Goal: Task Accomplishment & Management: Use online tool/utility

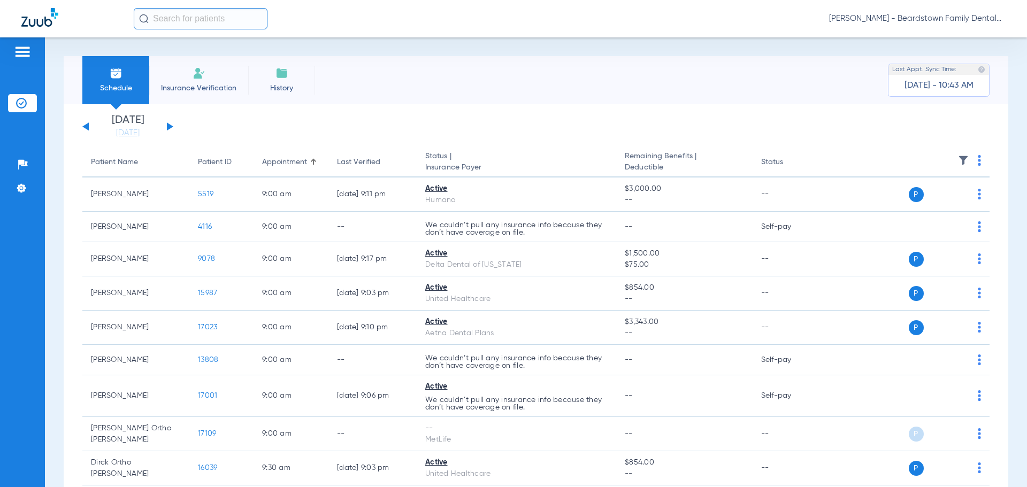
click at [167, 128] on button at bounding box center [170, 127] width 6 height 8
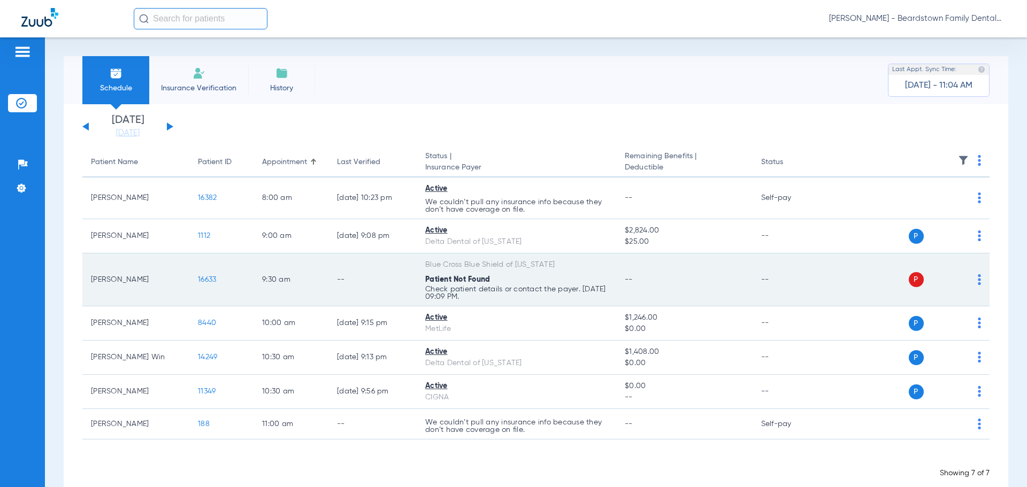
click at [215, 279] on span "16633" at bounding box center [207, 279] width 18 height 7
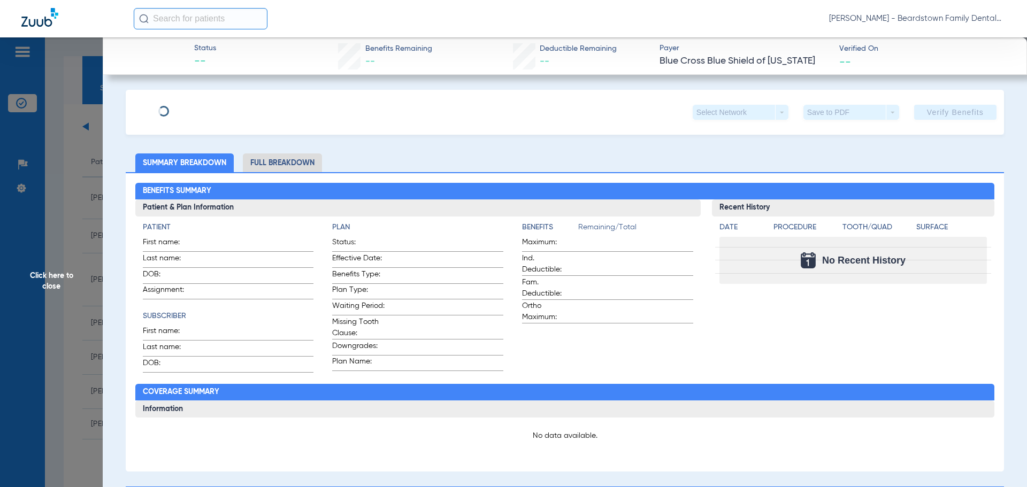
type input "[PERSON_NAME]"
type input "[DATE]"
type input "DLG910521160"
type input "87898"
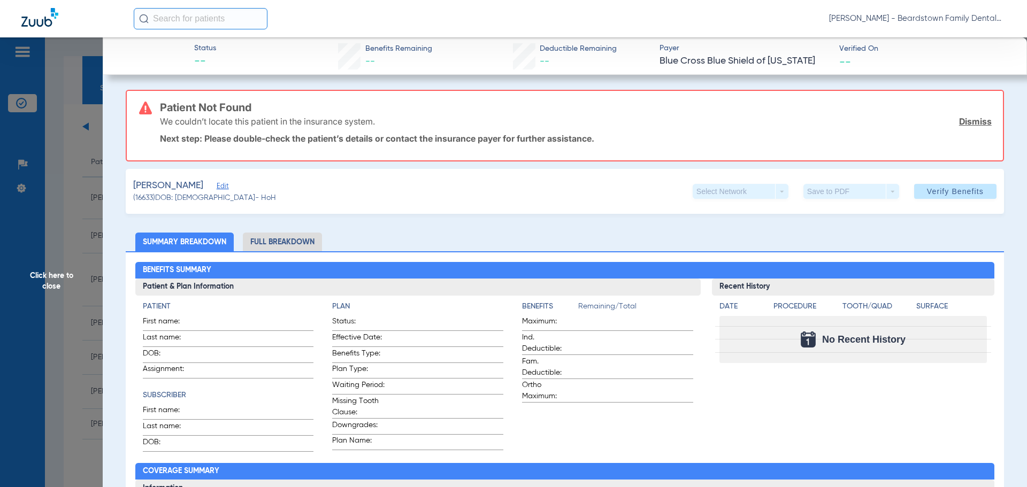
click at [217, 189] on span "Edit" at bounding box center [222, 187] width 10 height 10
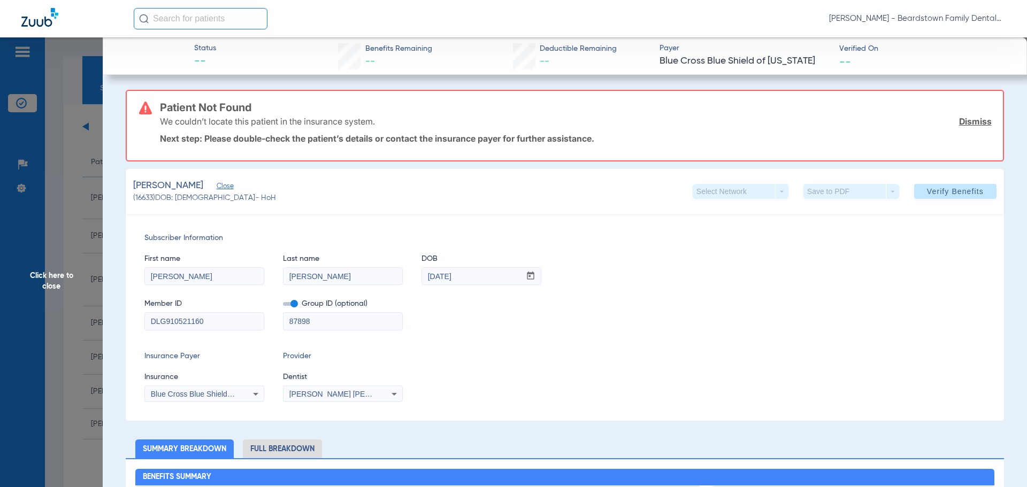
drag, startPoint x: 164, startPoint y: 321, endPoint x: 132, endPoint y: 322, distance: 32.1
click at [132, 322] on div "Subscriber Information First name [PERSON_NAME] Last name [PERSON_NAME] DOB mm …" at bounding box center [565, 317] width 879 height 207
type input "910521160"
click at [520, 329] on div "Member ID 910521160 Group ID (optional) 87898" at bounding box center [564, 309] width 841 height 41
click at [940, 190] on span "Verify Benefits" at bounding box center [955, 191] width 57 height 9
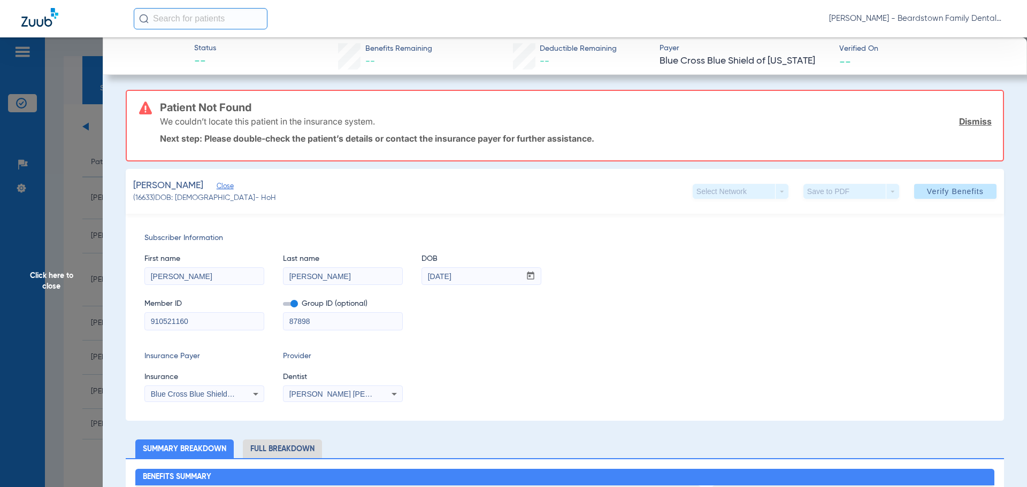
click at [972, 123] on link "Dismiss" at bounding box center [975, 121] width 33 height 11
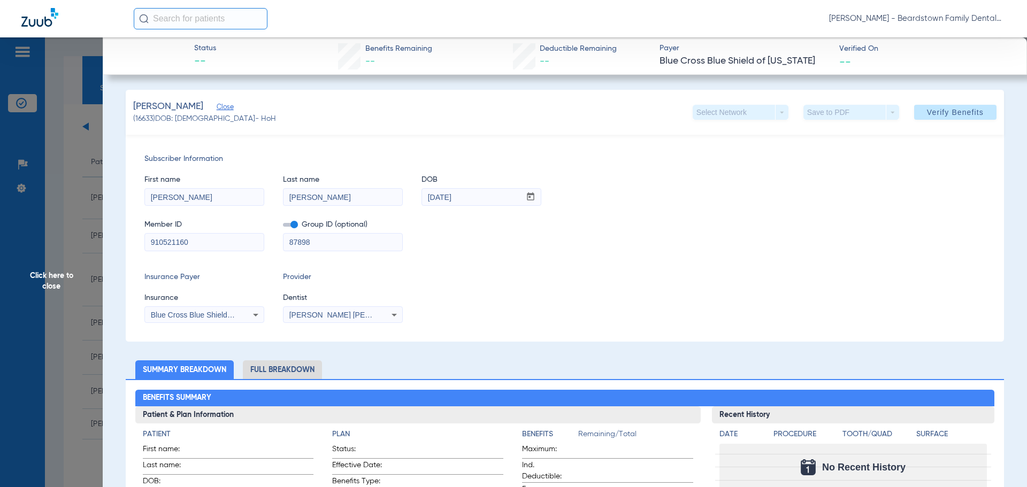
click at [252, 315] on icon at bounding box center [255, 315] width 13 height 13
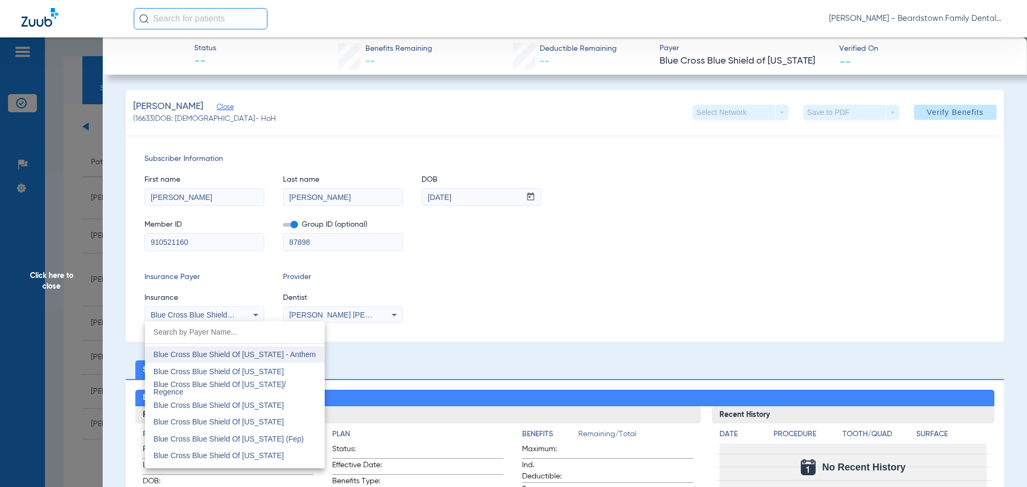
scroll to position [1231, 0]
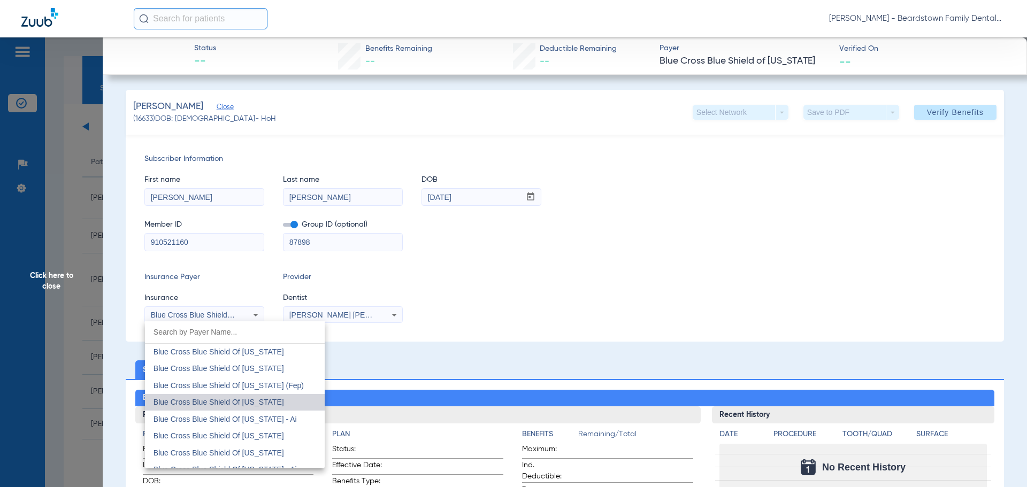
click at [264, 405] on span "Blue Cross Blue Shield Of [US_STATE]" at bounding box center [219, 402] width 131 height 9
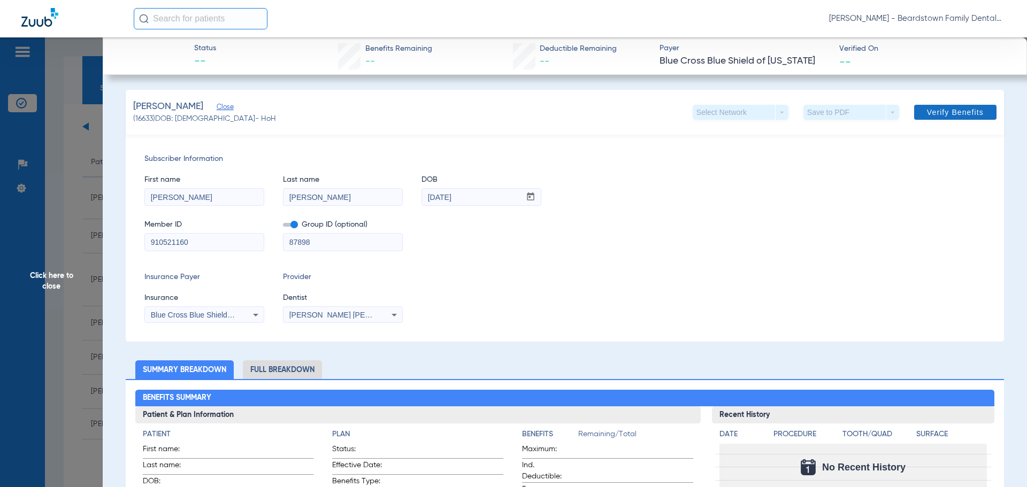
click at [941, 113] on span "Verify Benefits" at bounding box center [955, 112] width 57 height 9
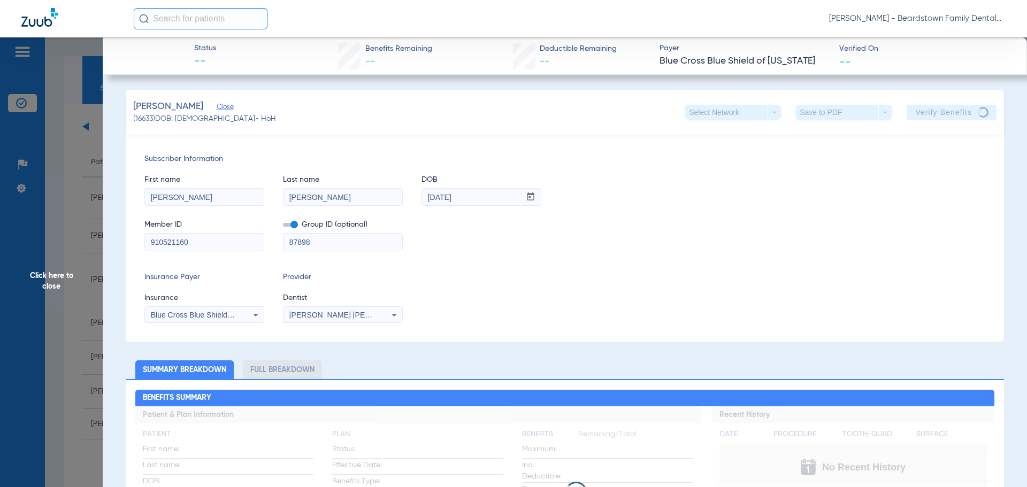
scroll to position [54, 0]
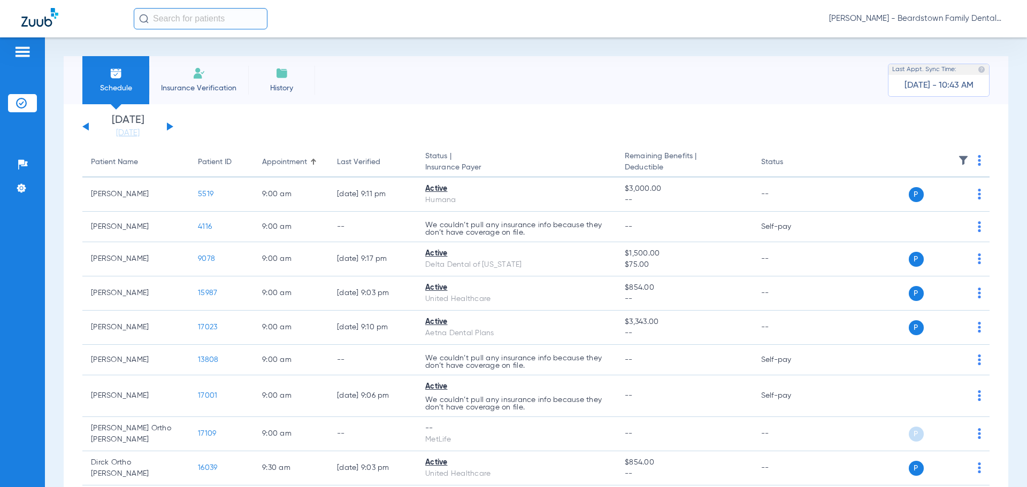
click at [170, 122] on div "Tuesday 07-08-2025 Wednesday 07-09-2025 Thursday 07-10-2025 Friday 07-11-2025 S…" at bounding box center [127, 127] width 91 height 24
click at [170, 126] on button at bounding box center [170, 127] width 6 height 8
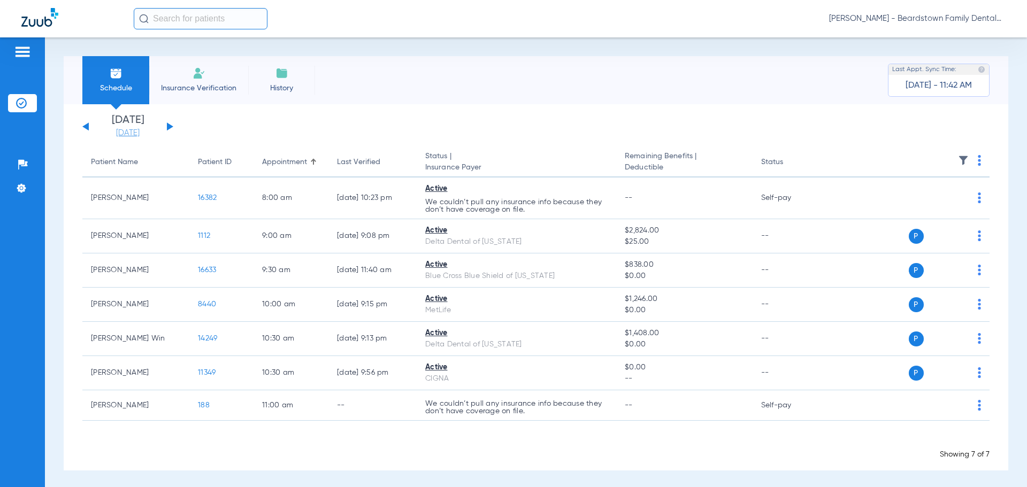
click at [128, 138] on link "[DATE]" at bounding box center [128, 133] width 64 height 11
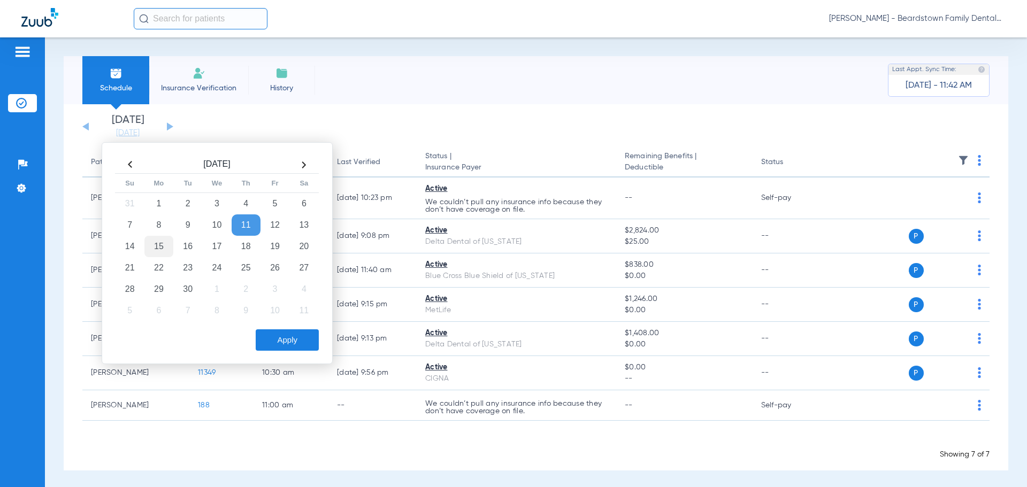
click at [160, 246] on td "15" at bounding box center [158, 246] width 29 height 21
click at [279, 341] on button "Apply" at bounding box center [287, 340] width 63 height 21
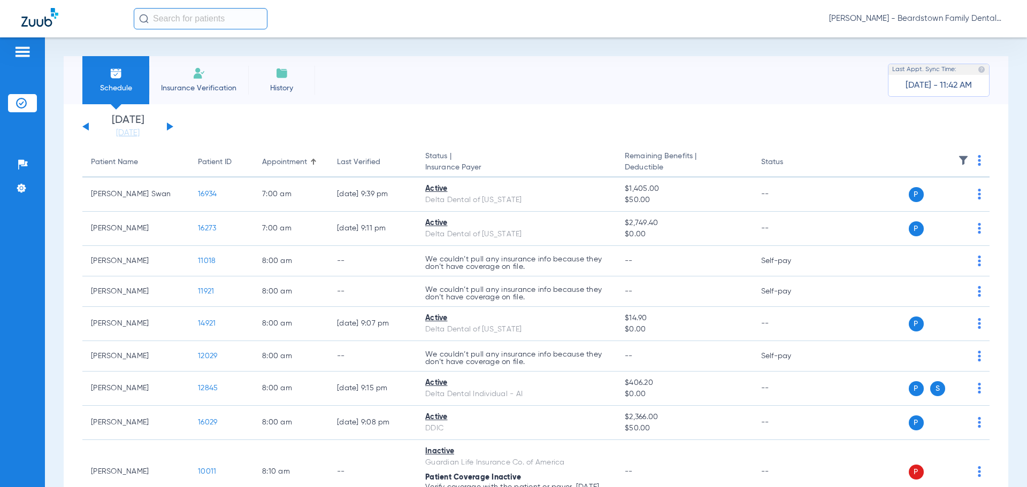
click at [958, 162] on img at bounding box center [963, 160] width 11 height 11
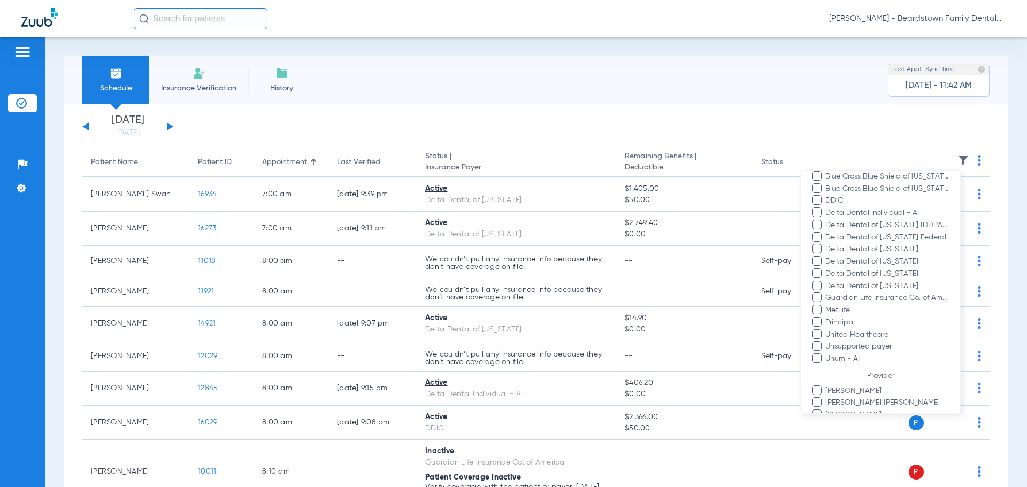
scroll to position [214, 0]
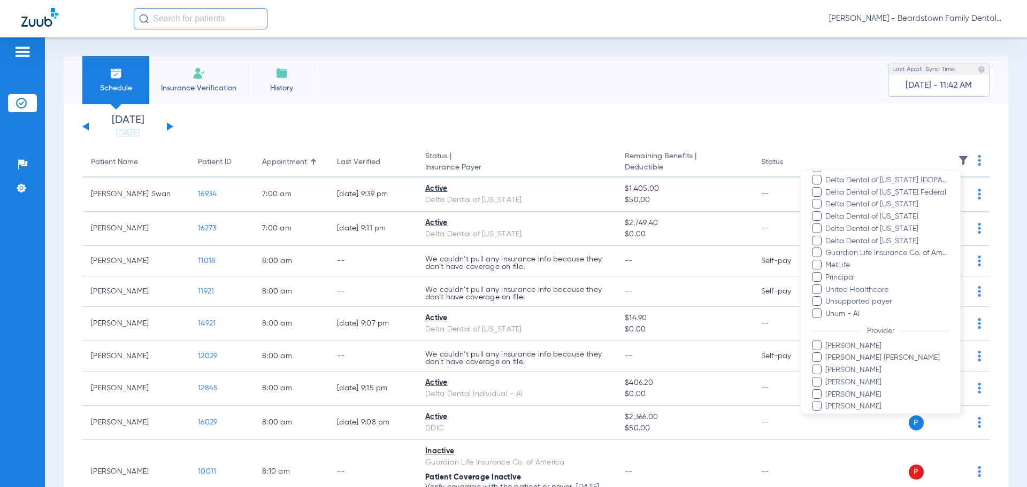
click at [870, 356] on span "Jackson Canter" at bounding box center [887, 358] width 124 height 11
click at [827, 365] on input "Jackson Canter" at bounding box center [827, 365] width 0 height 0
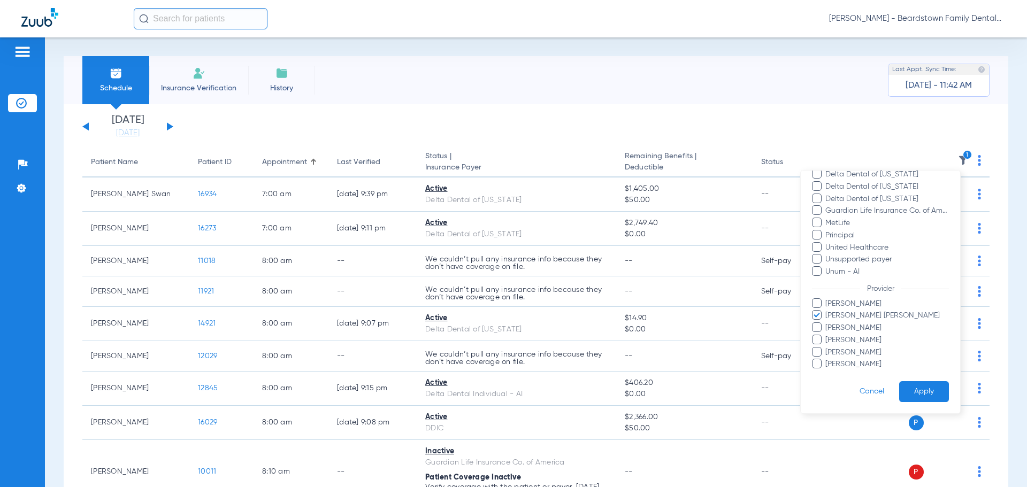
click at [926, 385] on button "Apply" at bounding box center [925, 392] width 50 height 21
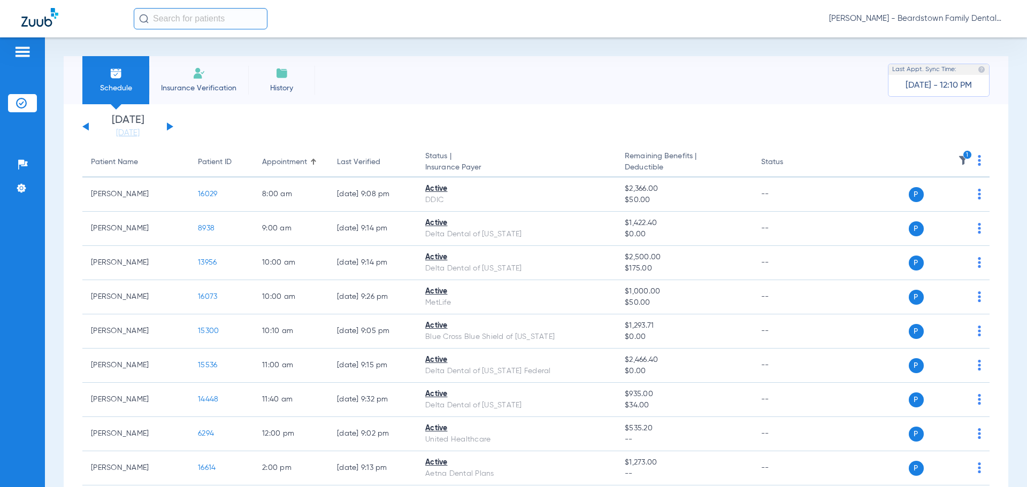
click at [958, 157] on img at bounding box center [963, 160] width 11 height 11
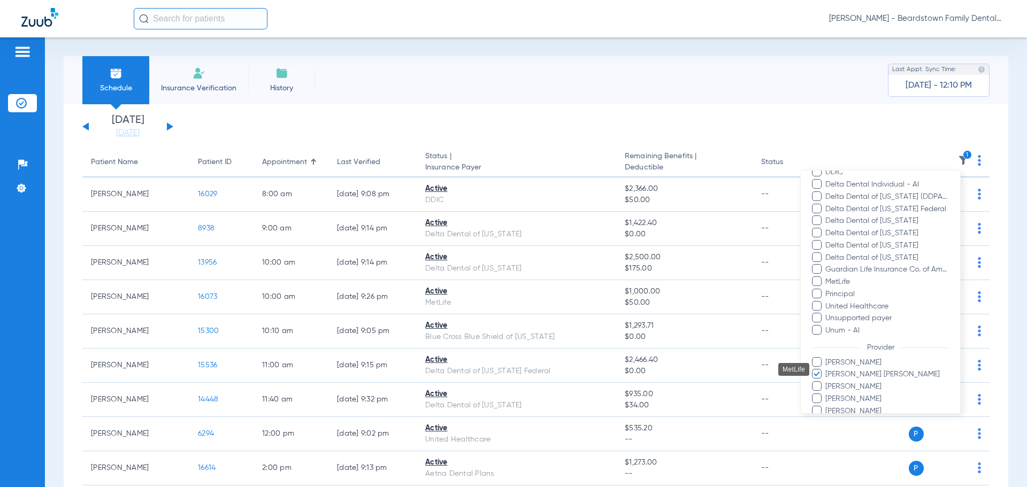
scroll to position [214, 0]
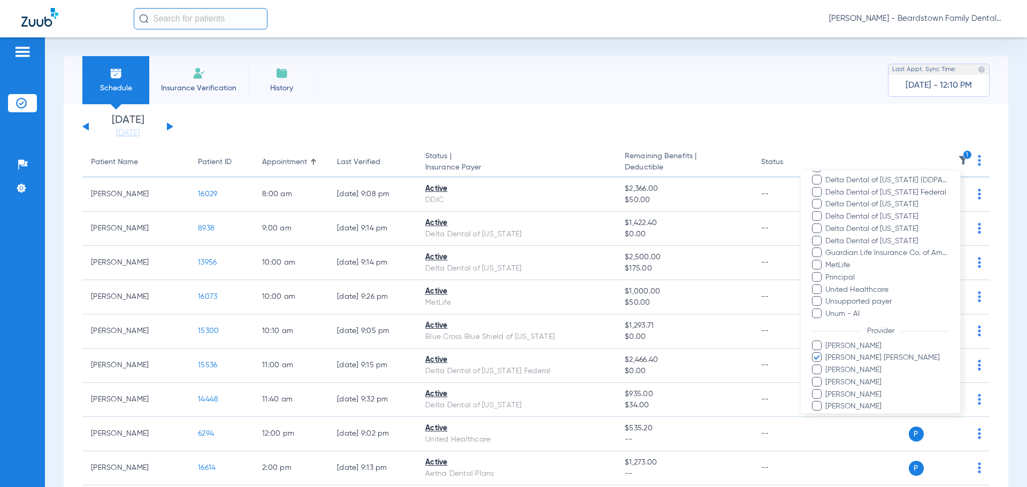
click at [836, 347] on span "Brittany Stambaugh" at bounding box center [887, 346] width 124 height 11
click at [827, 354] on input "Brittany Stambaugh" at bounding box center [827, 354] width 0 height 0
click at [827, 356] on span "Jackson Canter" at bounding box center [887, 358] width 124 height 11
click at [827, 365] on input "Jackson Canter" at bounding box center [827, 365] width 0 height 0
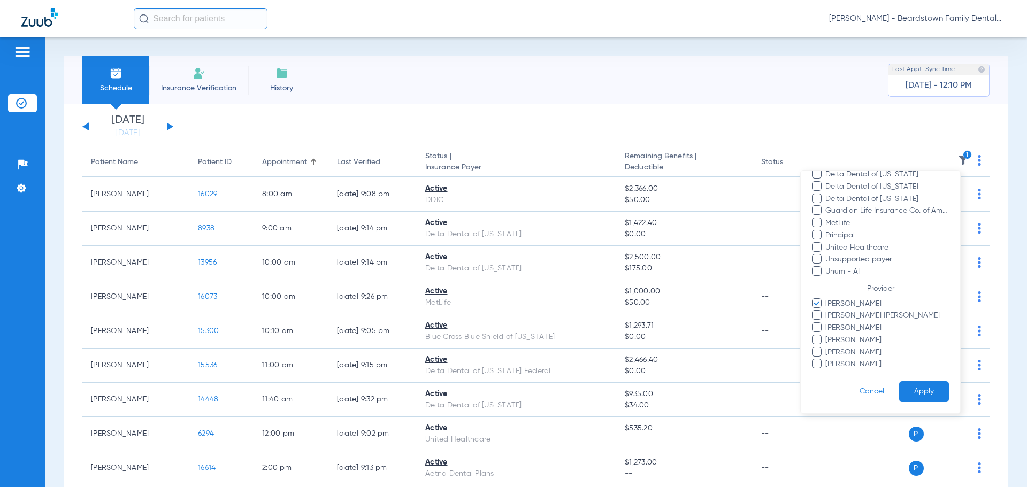
click at [912, 391] on button "Apply" at bounding box center [925, 392] width 50 height 21
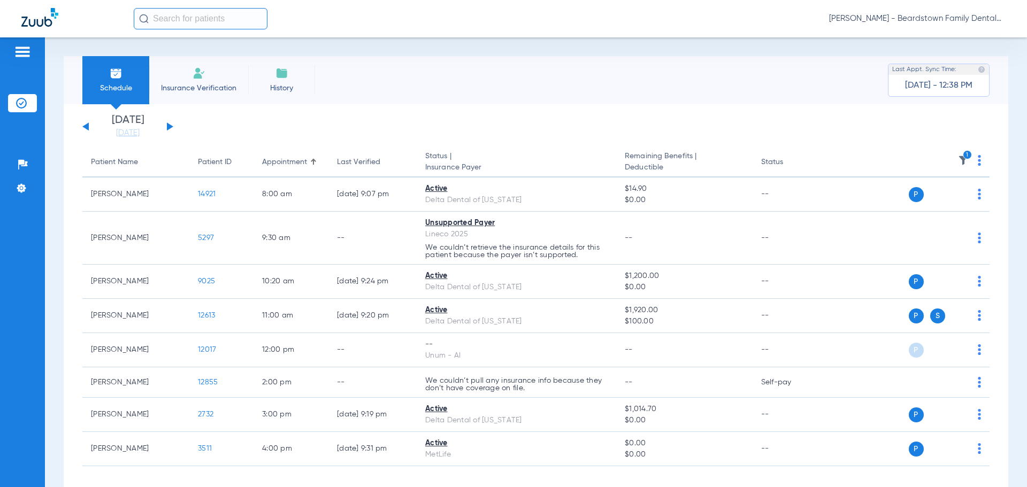
click at [951, 156] on th "1" at bounding box center [907, 163] width 165 height 30
click at [963, 158] on icon "1" at bounding box center [968, 155] width 10 height 10
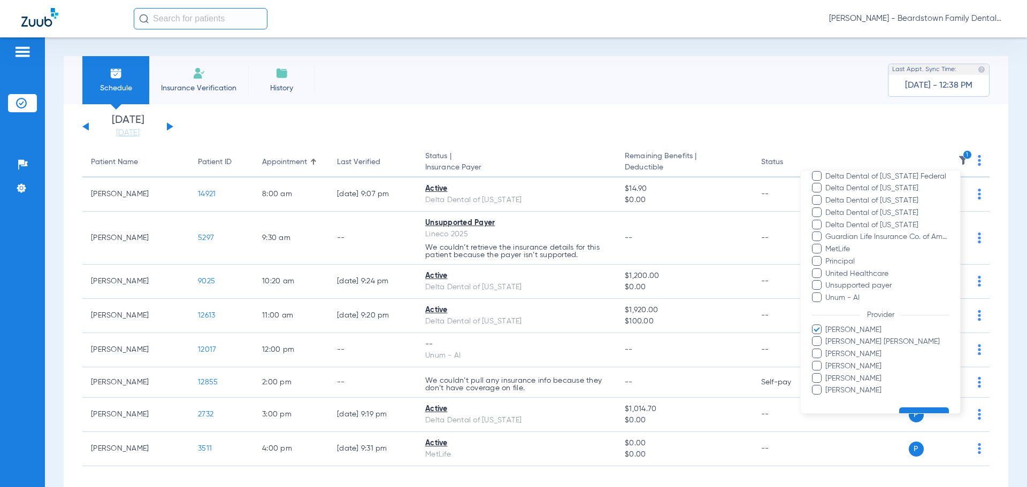
scroll to position [256, 0]
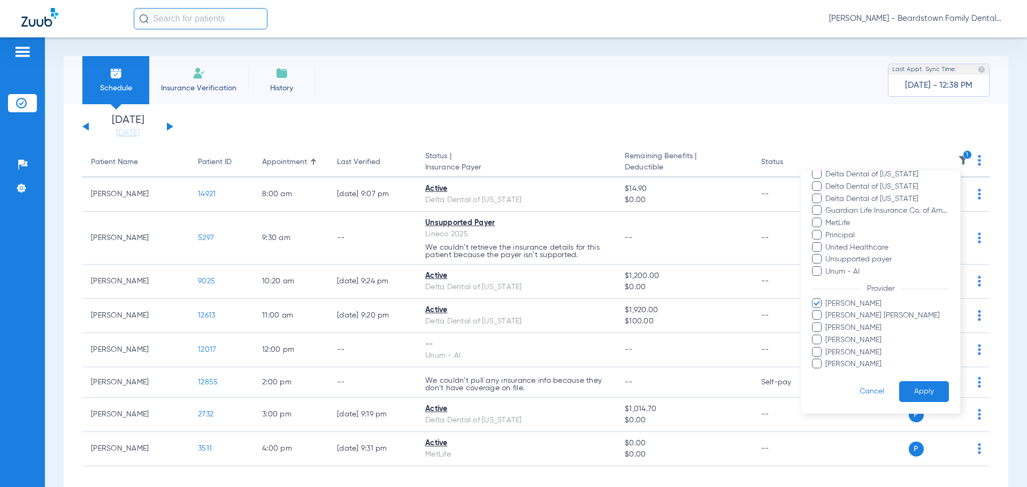
click at [910, 401] on button "Apply" at bounding box center [925, 392] width 50 height 21
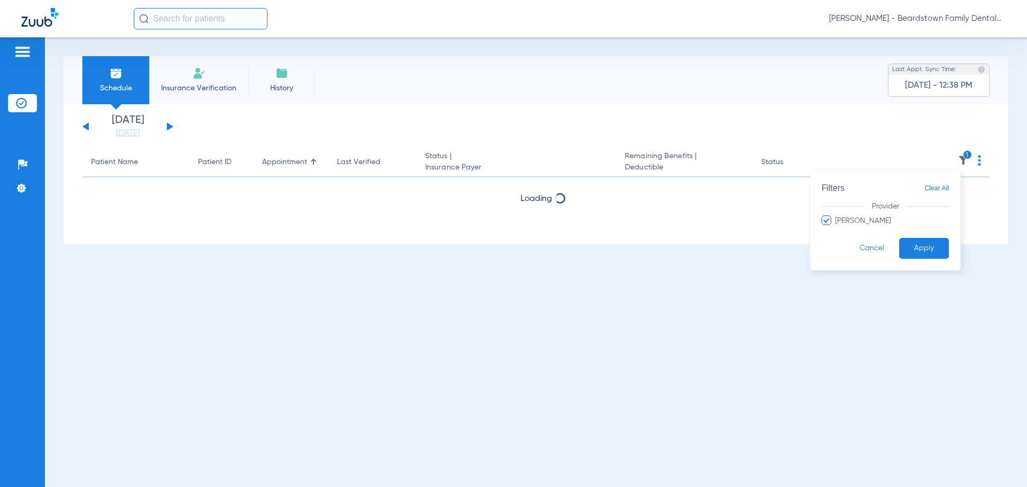
scroll to position [0, 0]
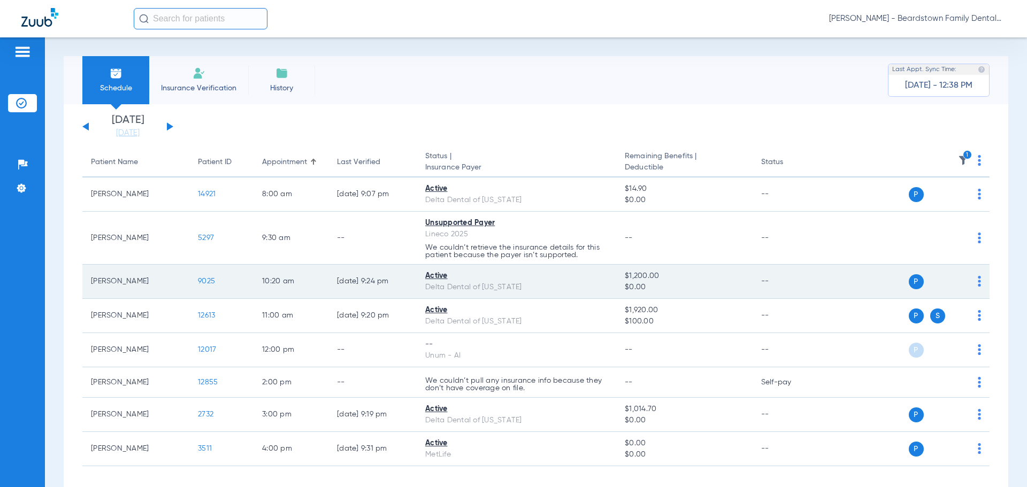
click at [811, 287] on td "--" at bounding box center [789, 282] width 72 height 34
